Goal: Information Seeking & Learning: Learn about a topic

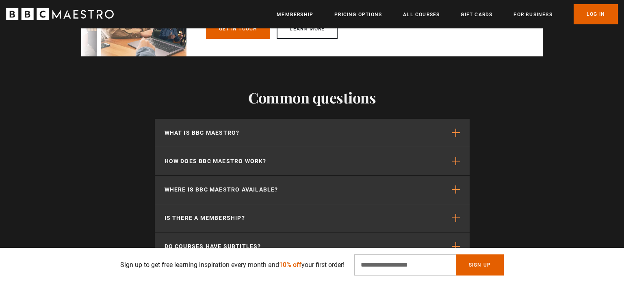
scroll to position [0, 851]
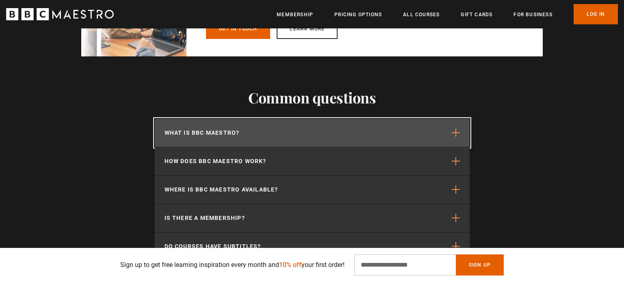
click at [262, 142] on button "What is BBC Maestro?" at bounding box center [312, 133] width 315 height 28
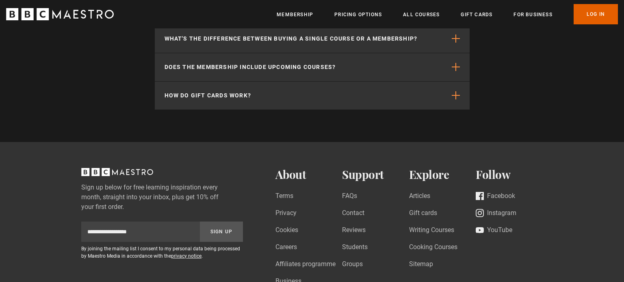
scroll to position [2712, 0]
click at [413, 16] on link "All Courses" at bounding box center [421, 15] width 37 height 8
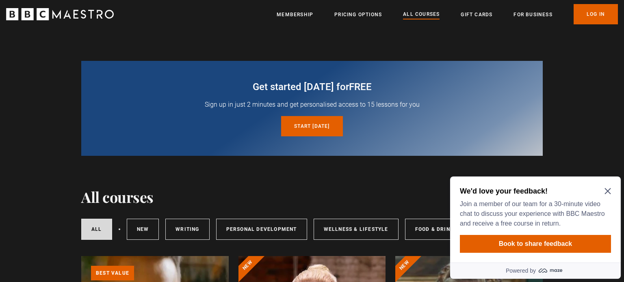
click at [608, 195] on div "We'd love your feedback! Join a member of our team for a 30-minute video chat t…" at bounding box center [535, 207] width 151 height 42
click at [608, 192] on icon "Close Maze Prompt" at bounding box center [607, 191] width 6 height 6
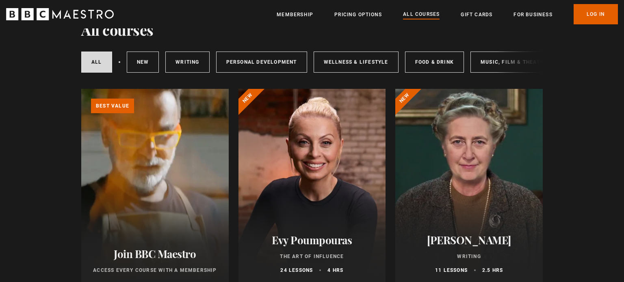
scroll to position [2534, 0]
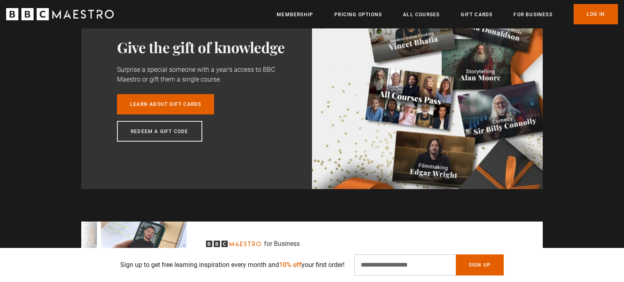
scroll to position [1061, 0]
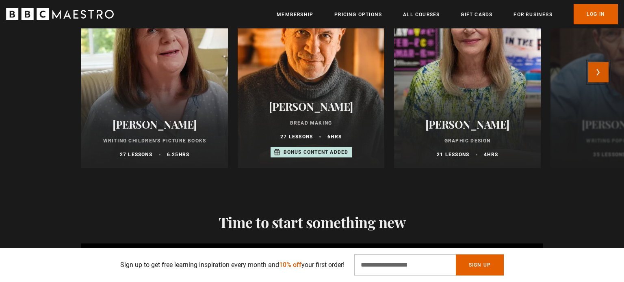
click at [595, 69] on button "Next" at bounding box center [598, 72] width 20 height 20
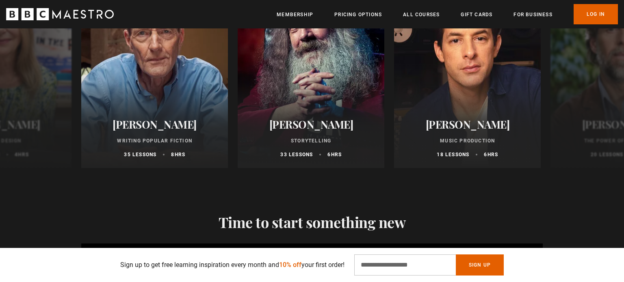
scroll to position [0, 213]
